Goal: Task Accomplishment & Management: Use online tool/utility

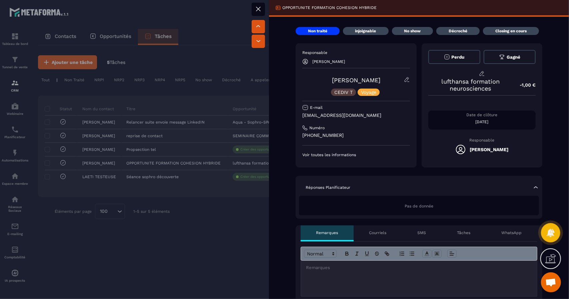
scroll to position [460, 0]
click at [136, 262] on div at bounding box center [284, 149] width 569 height 299
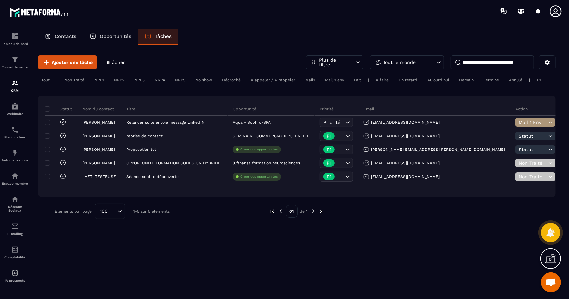
click at [64, 38] on p "Contacts" at bounding box center [66, 36] width 22 height 6
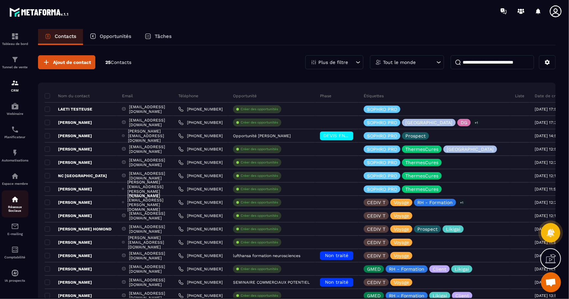
click at [14, 210] on p "Réseaux Sociaux" at bounding box center [15, 208] width 27 height 7
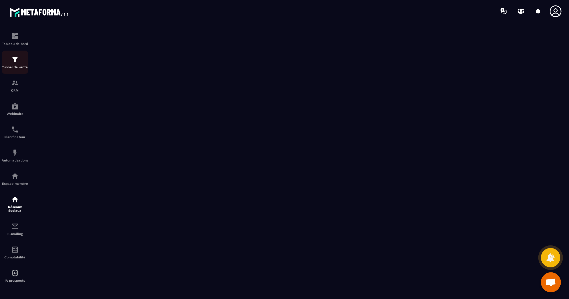
click at [21, 65] on div "Tunnel de vente" at bounding box center [15, 62] width 27 height 13
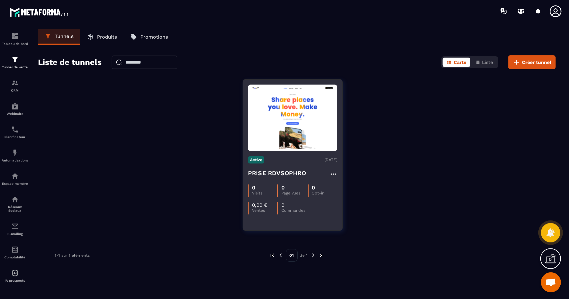
click at [296, 172] on h4 "PRISE RDVSOPHRO" at bounding box center [277, 173] width 58 height 9
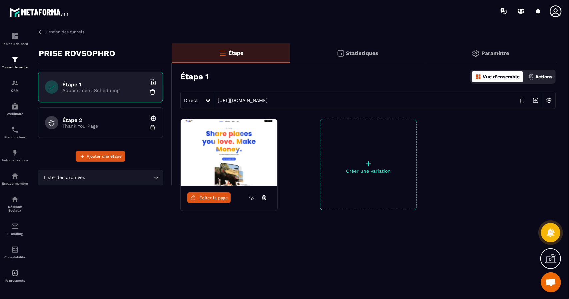
click at [219, 172] on img at bounding box center [229, 152] width 97 height 67
click at [215, 199] on span "Éditer la page" at bounding box center [213, 198] width 29 height 5
